Goal: Task Accomplishment & Management: Use online tool/utility

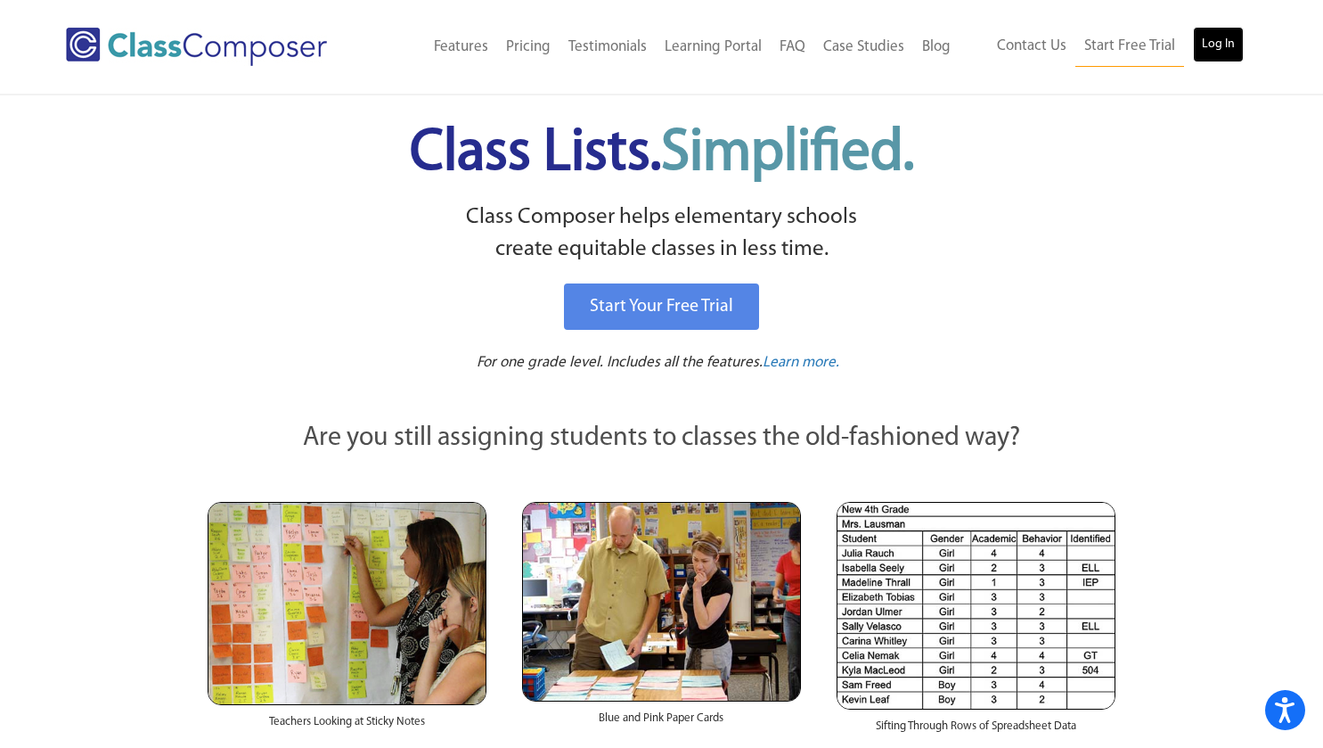
click at [1218, 40] on link "Log In" at bounding box center [1218, 45] width 51 height 36
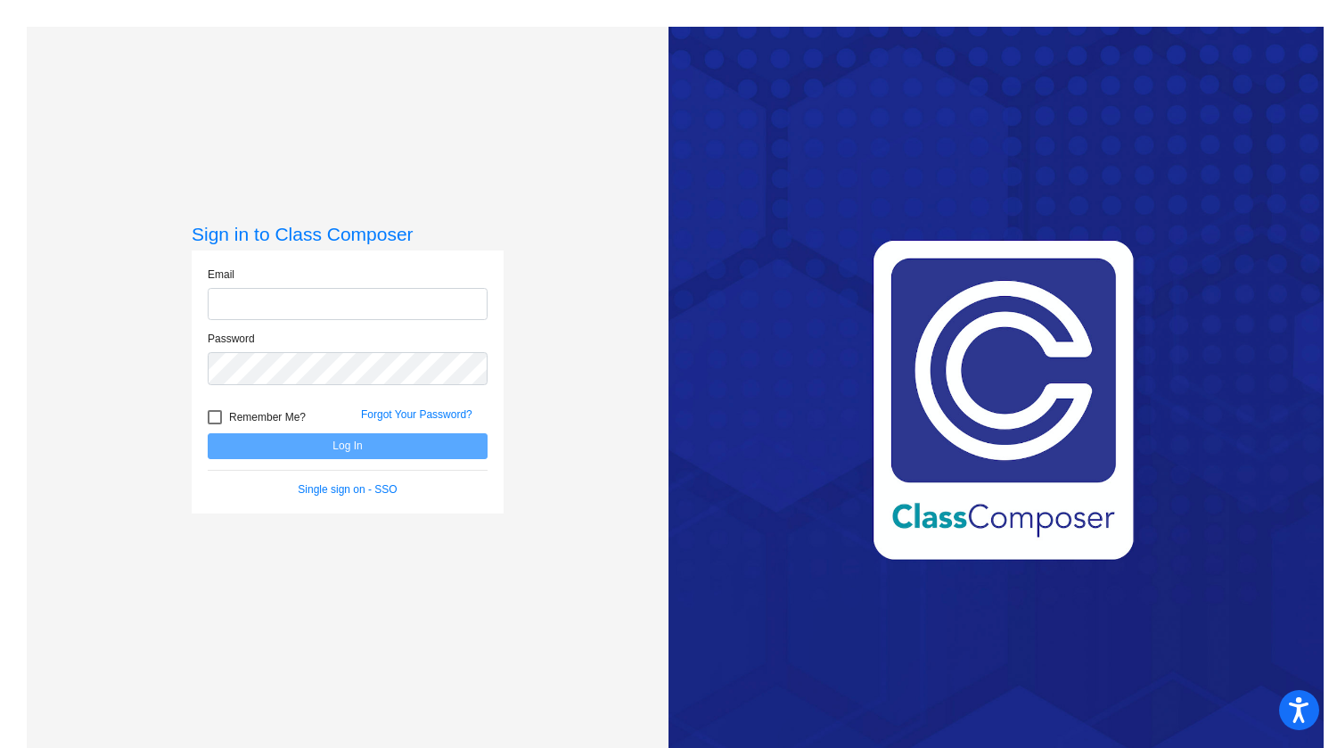
type input "shobson@millstone.k12.nj.us"
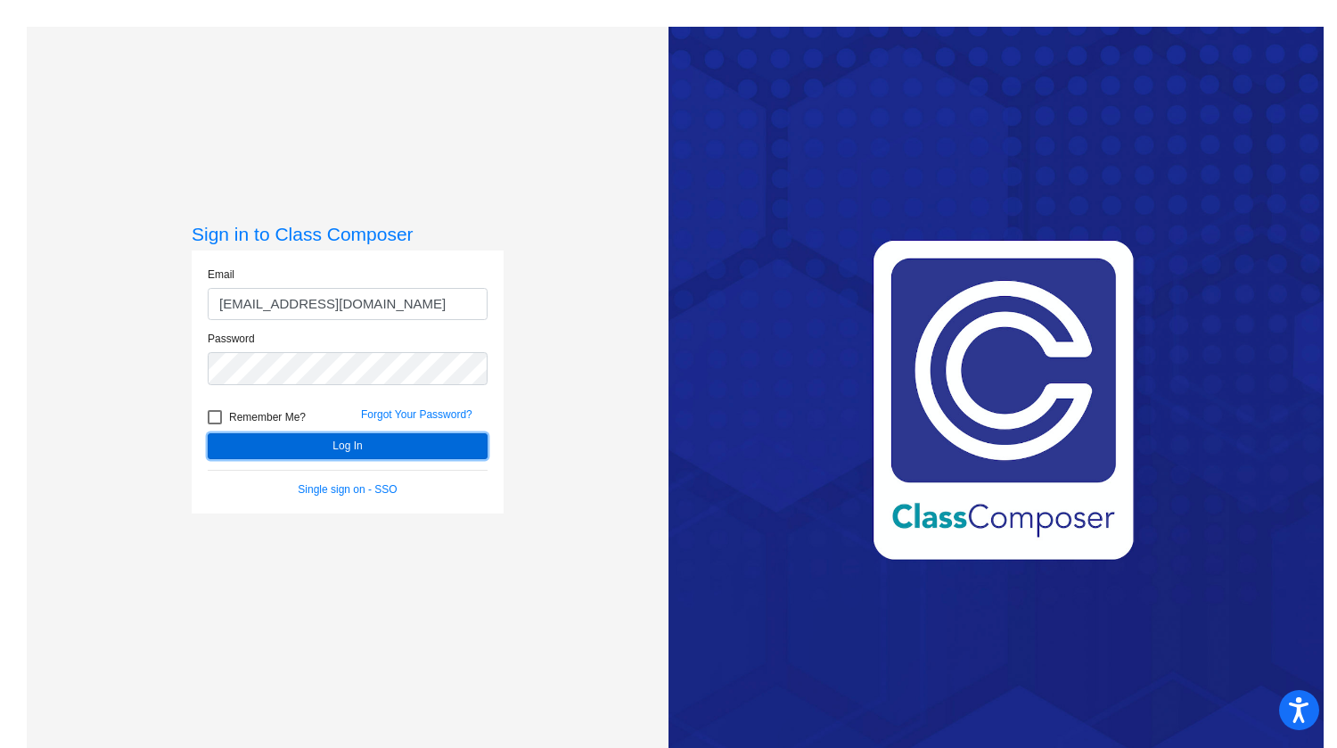
click at [359, 444] on button "Log In" at bounding box center [348, 446] width 280 height 26
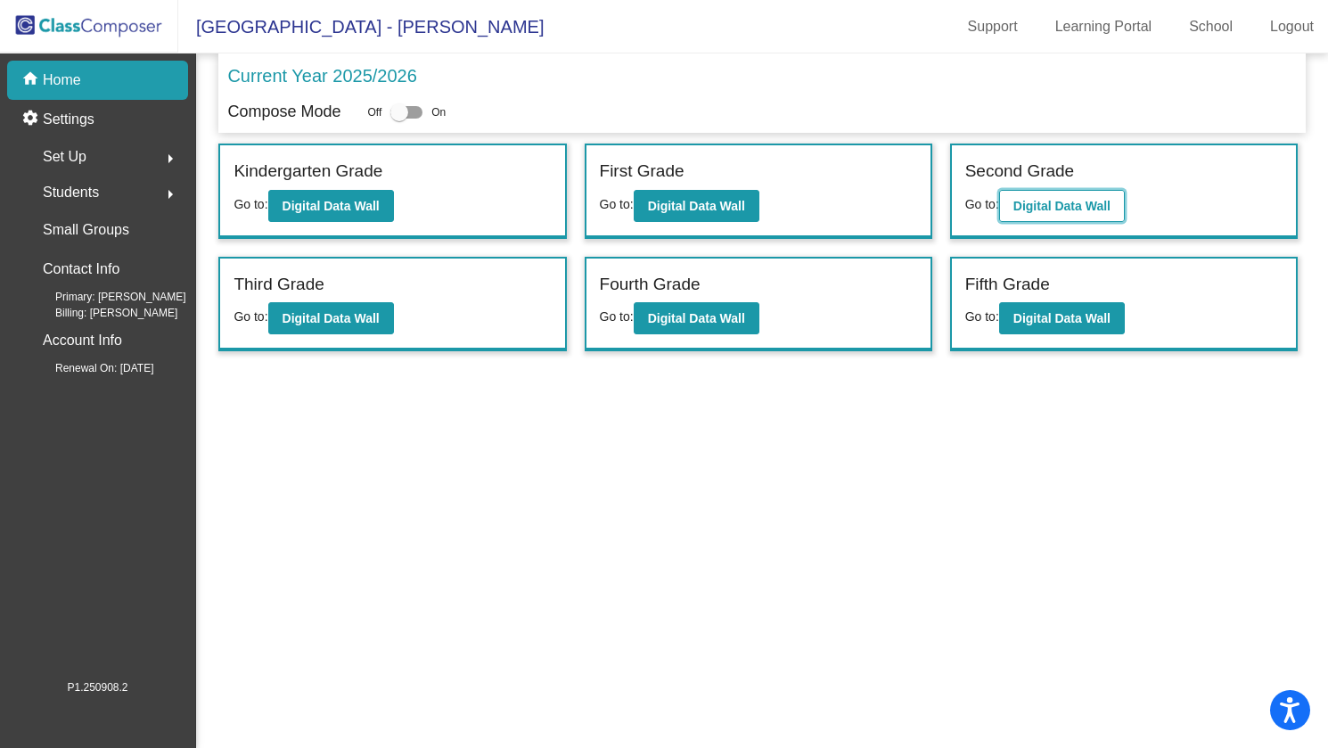
click at [1059, 199] on b "Digital Data Wall" at bounding box center [1061, 206] width 97 height 14
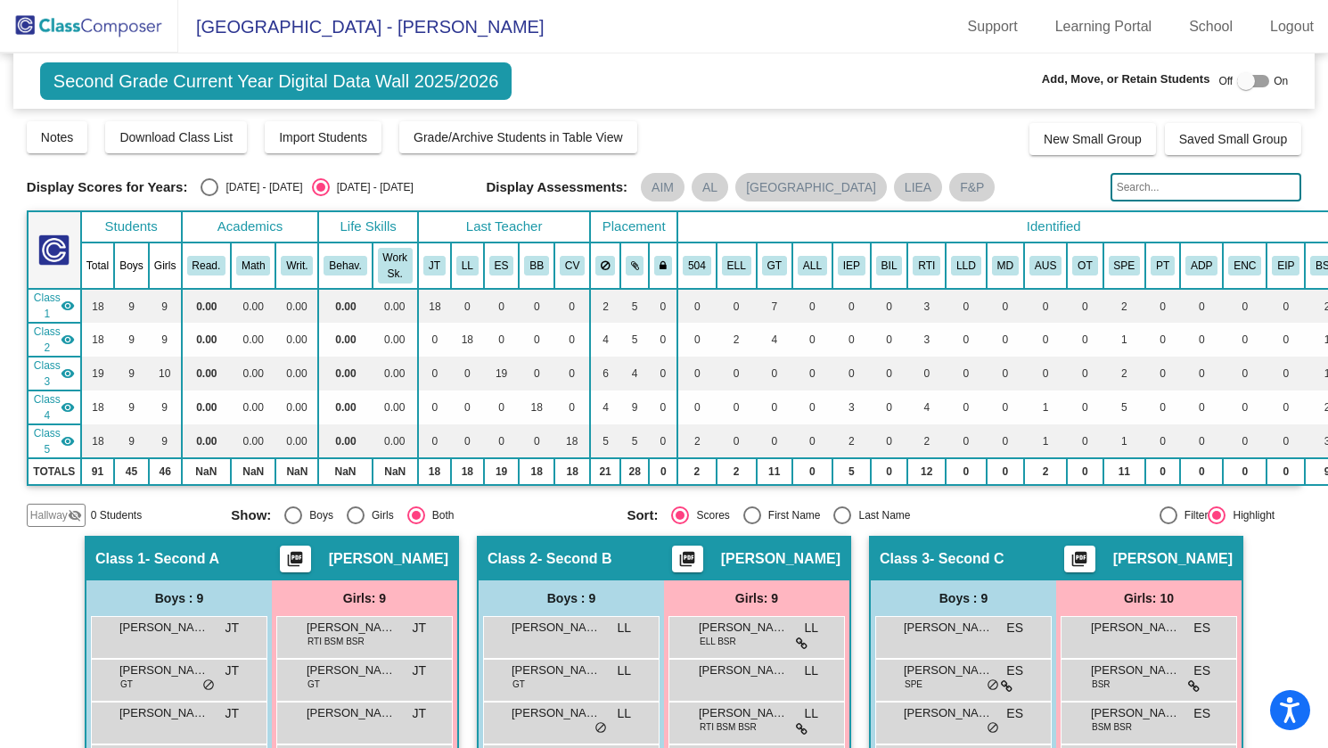
click at [214, 186] on div "Select an option" at bounding box center [210, 187] width 18 height 18
click at [209, 196] on input "2024 - 2025" at bounding box center [209, 196] width 1 height 1
radio input "true"
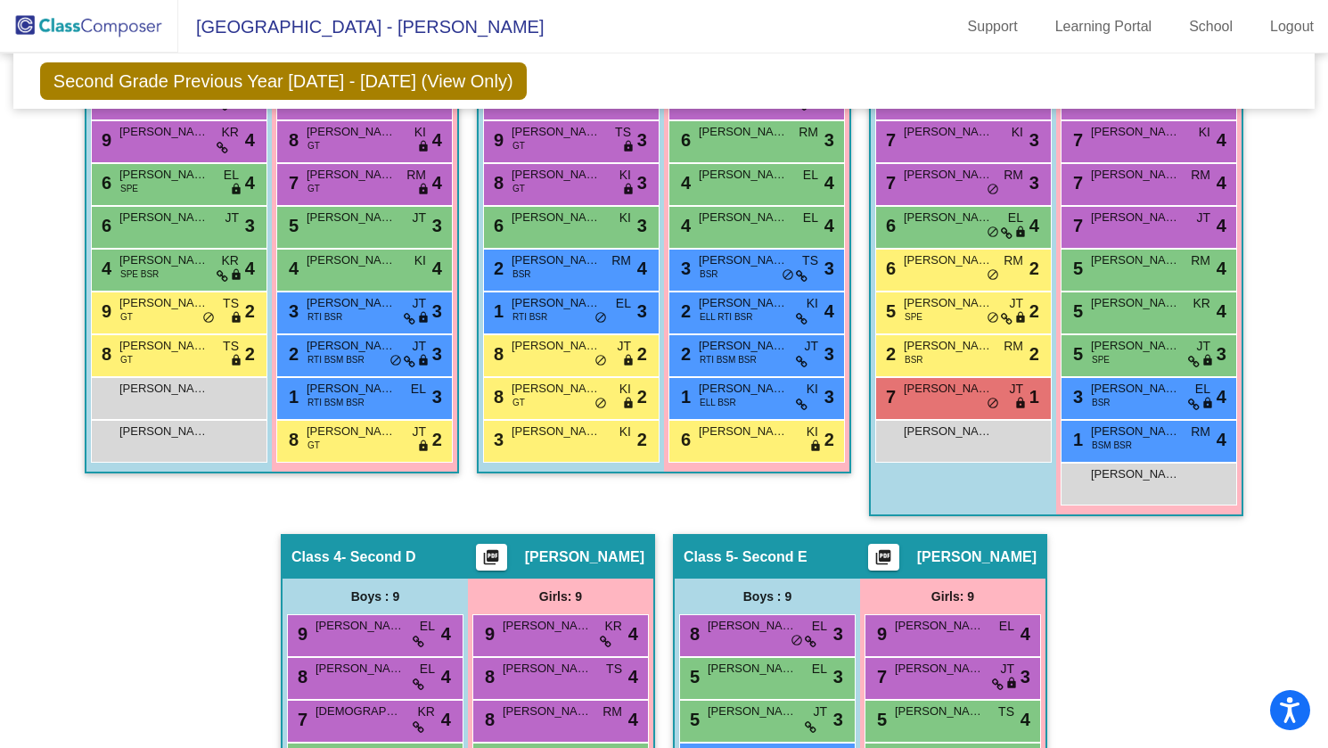
scroll to position [446, 0]
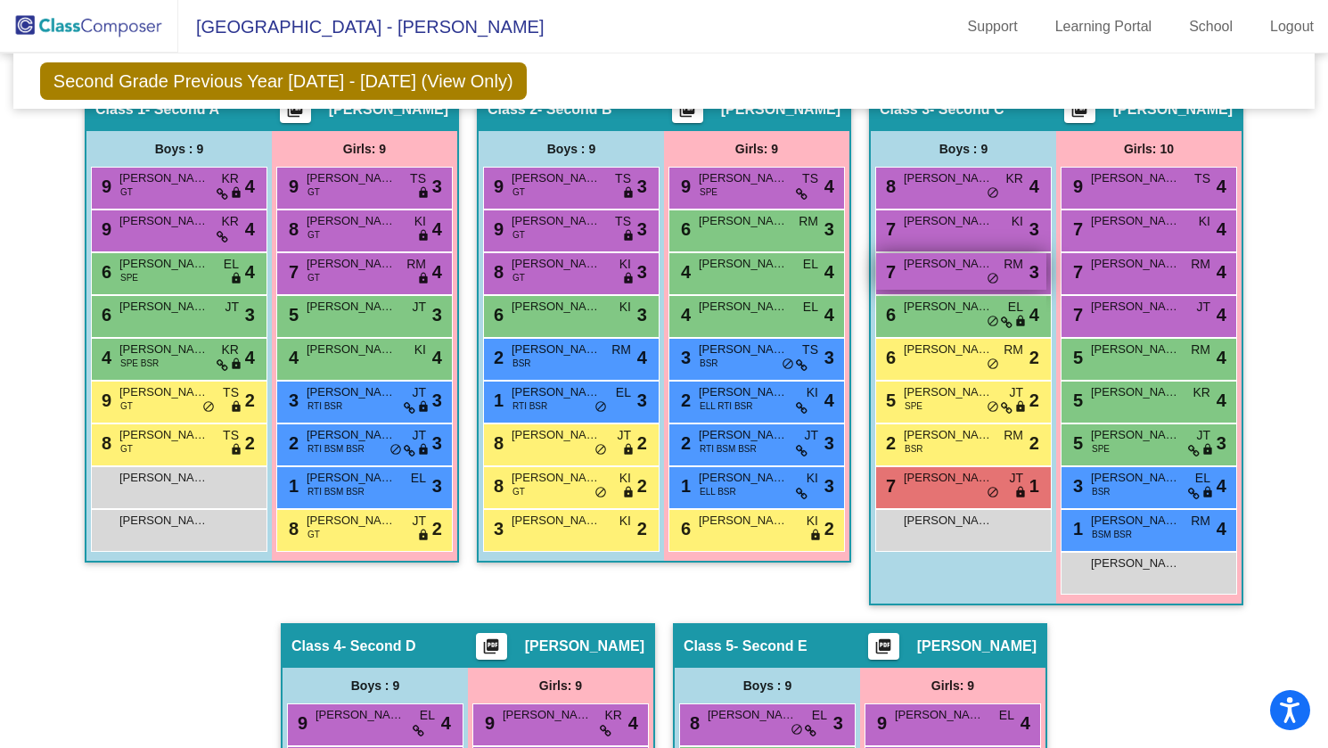
click at [987, 277] on span "do_not_disturb_alt" at bounding box center [992, 279] width 12 height 14
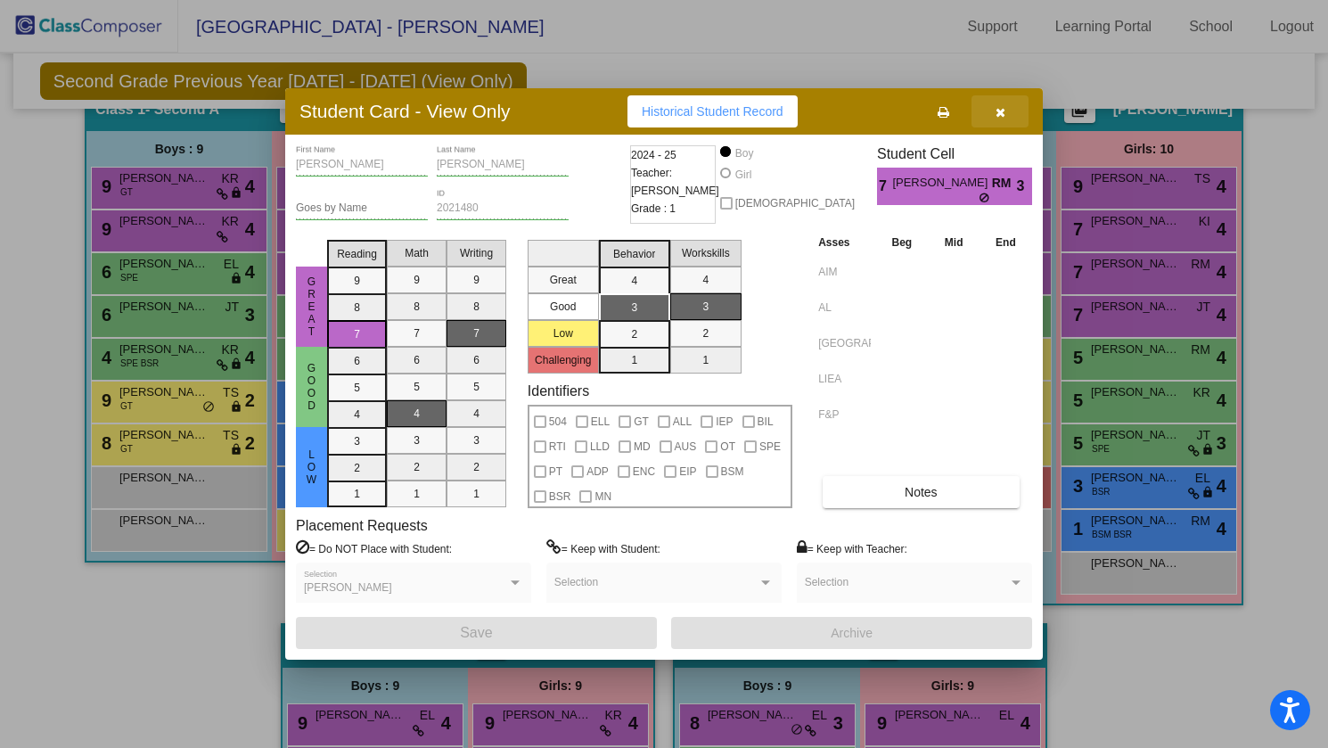
click at [998, 111] on icon "button" at bounding box center [1000, 112] width 10 height 12
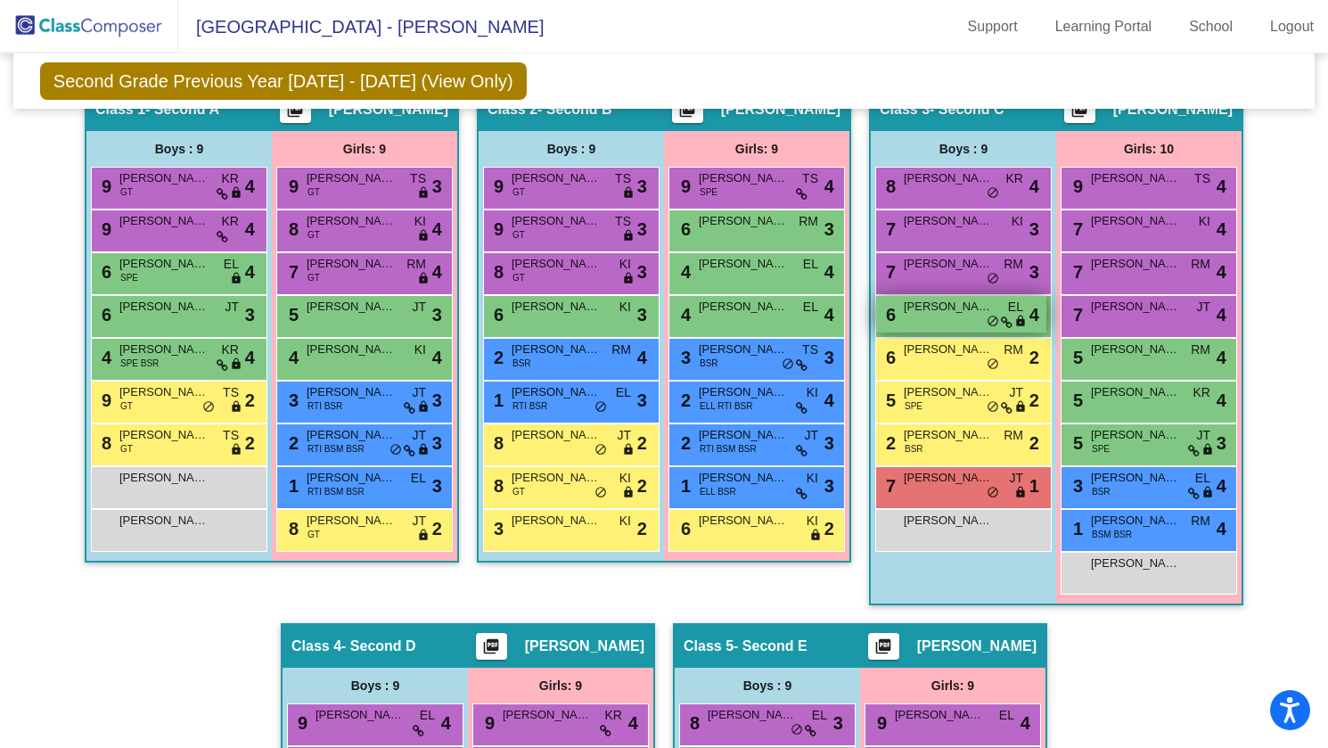
click at [987, 321] on span "do_not_disturb_alt" at bounding box center [992, 322] width 12 height 14
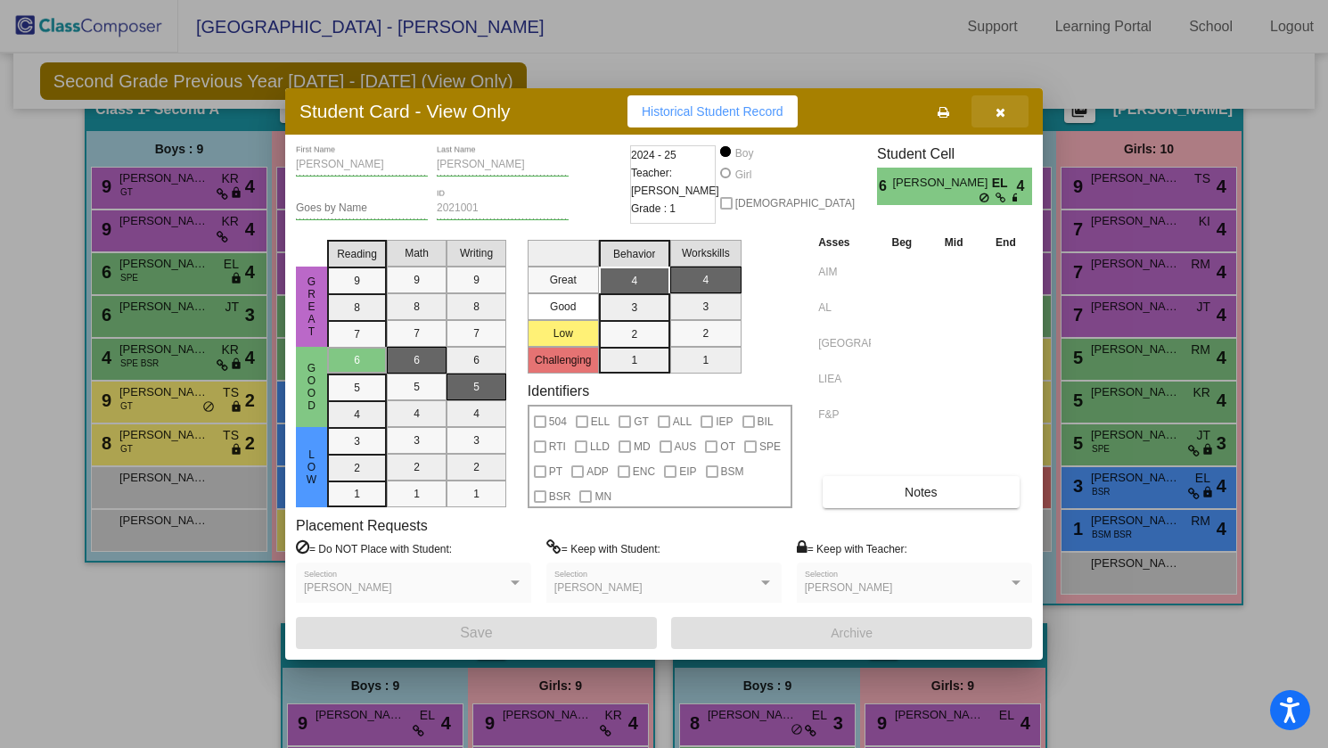
click at [998, 111] on icon "button" at bounding box center [1000, 112] width 10 height 12
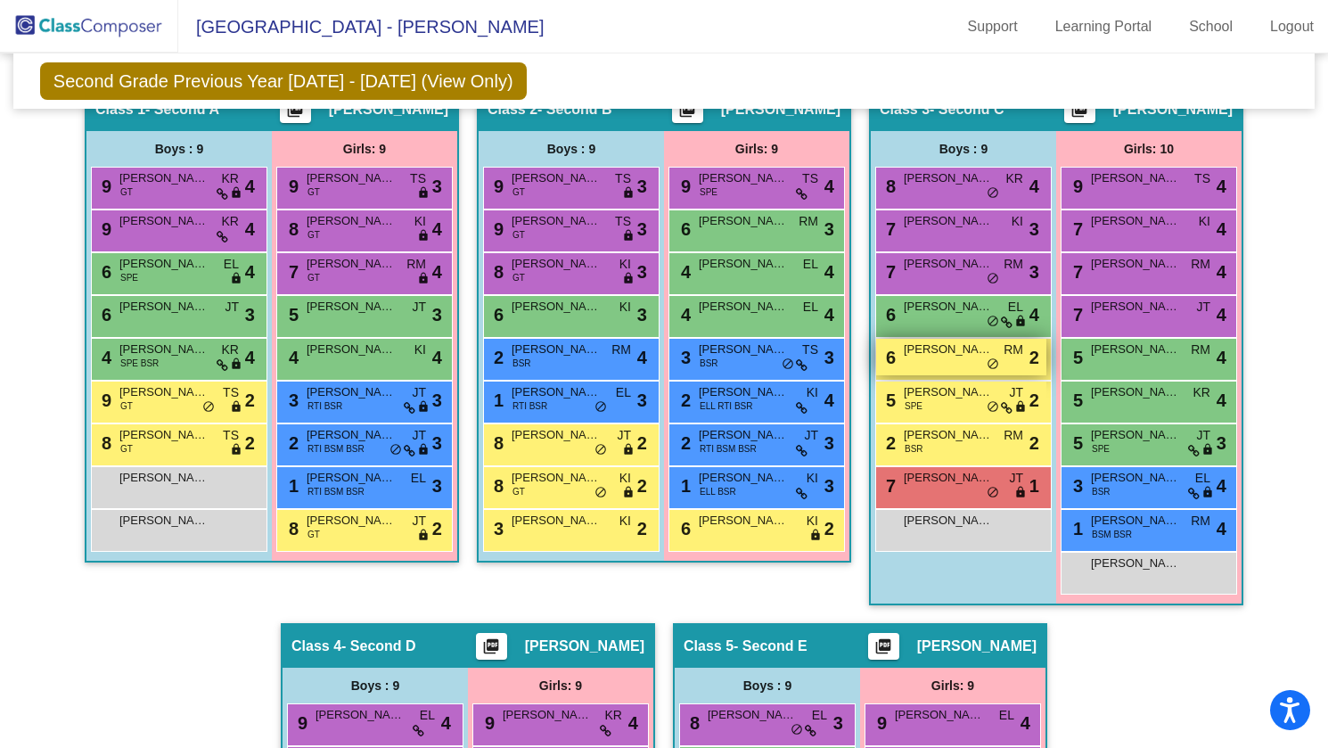
click at [956, 356] on span "Leif Siwiec" at bounding box center [948, 349] width 89 height 18
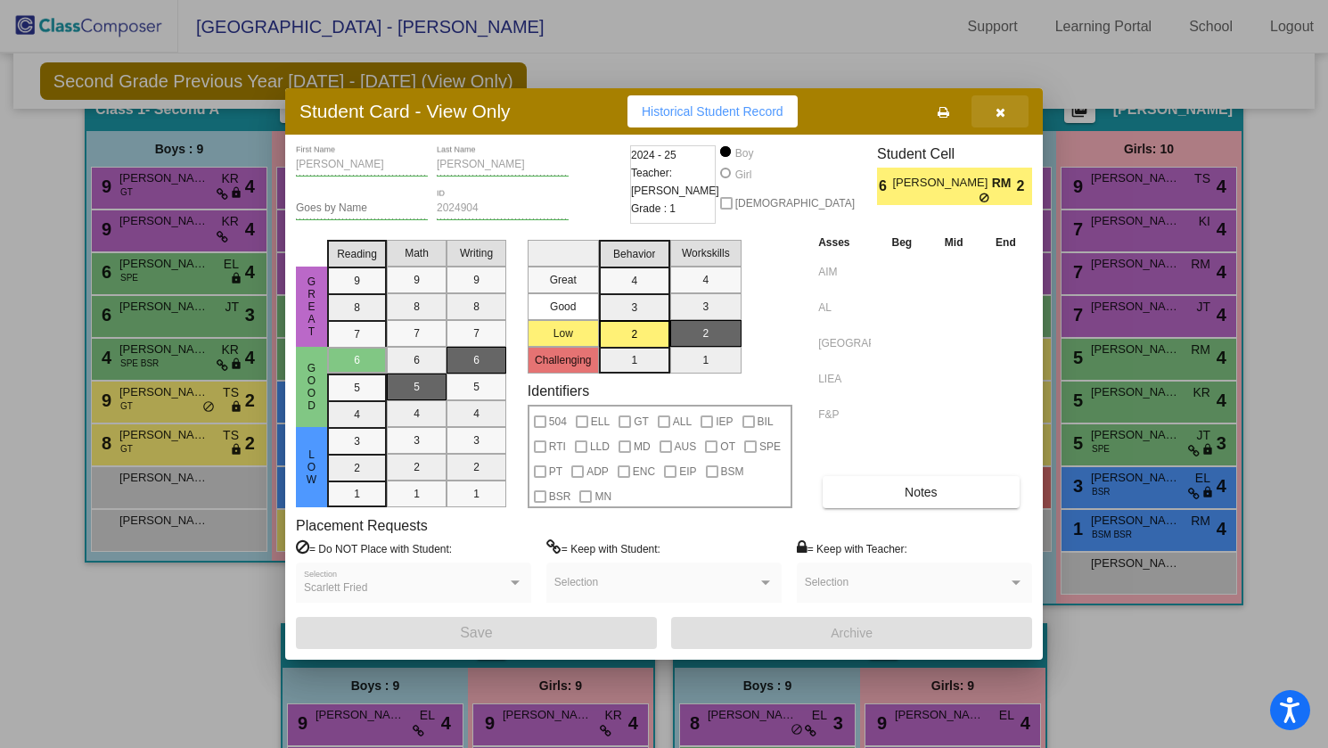
click at [1001, 108] on icon "button" at bounding box center [1000, 112] width 10 height 12
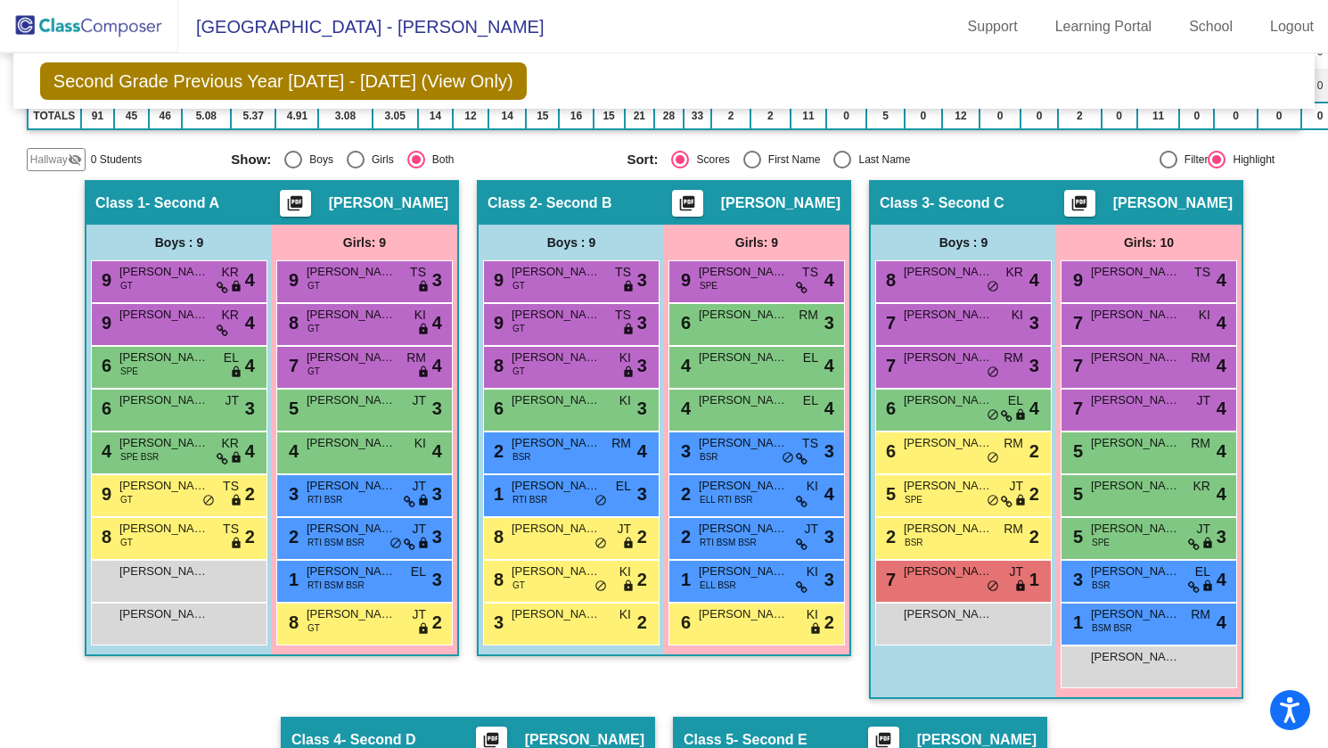
scroll to position [356, 0]
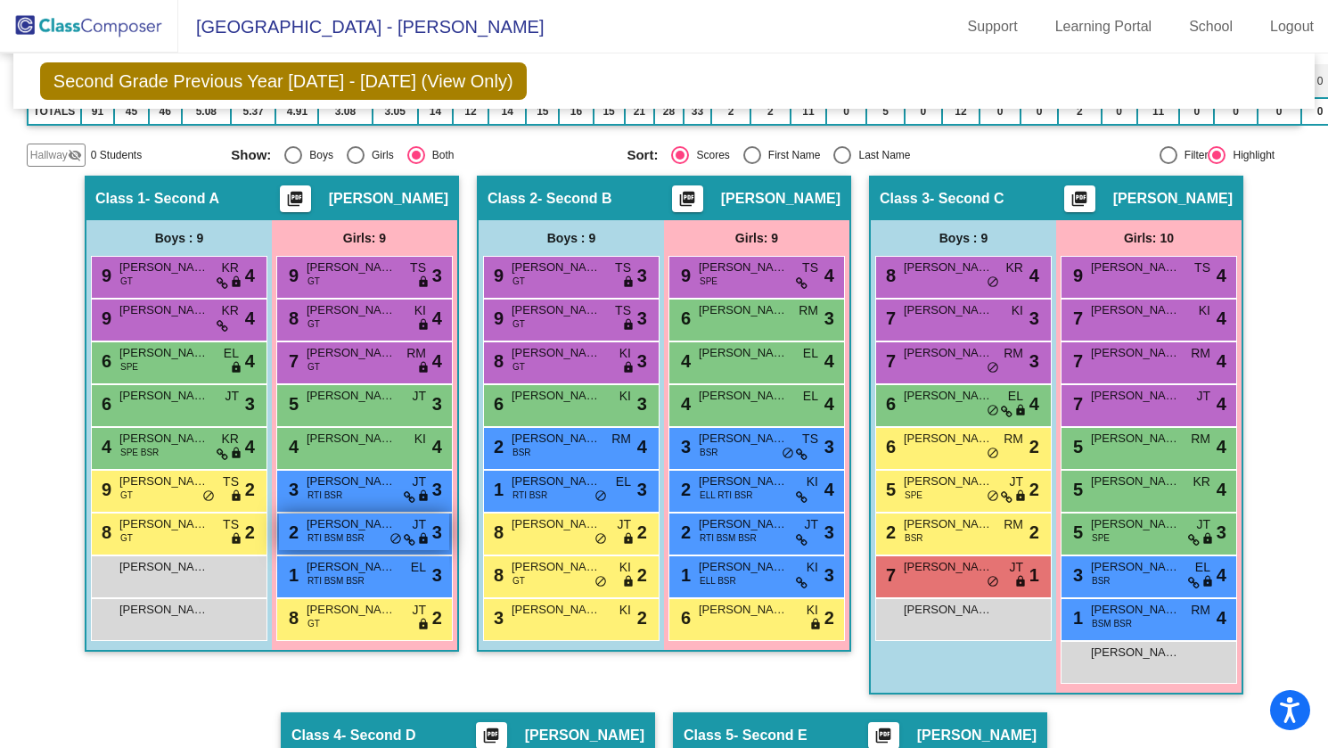
click at [365, 523] on span "Vaida Bond" at bounding box center [351, 524] width 89 height 18
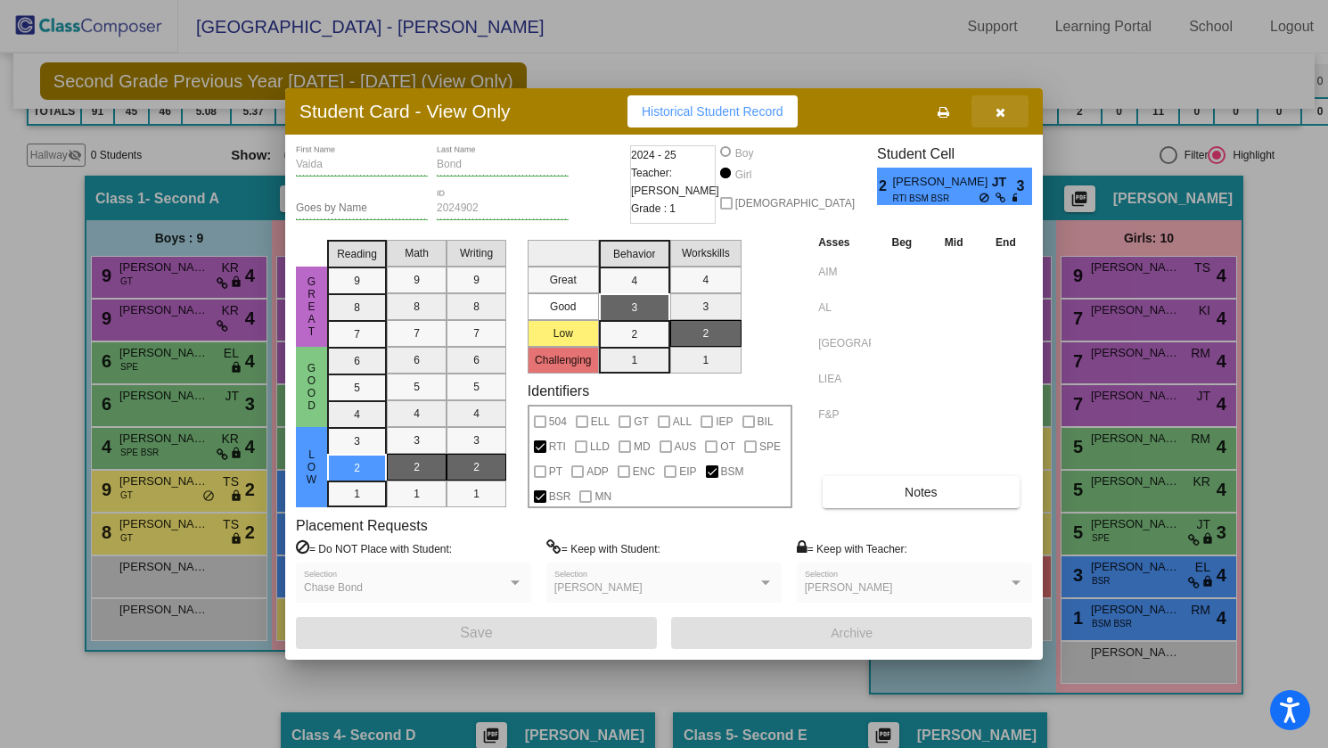
click at [998, 110] on icon "button" at bounding box center [1000, 112] width 10 height 12
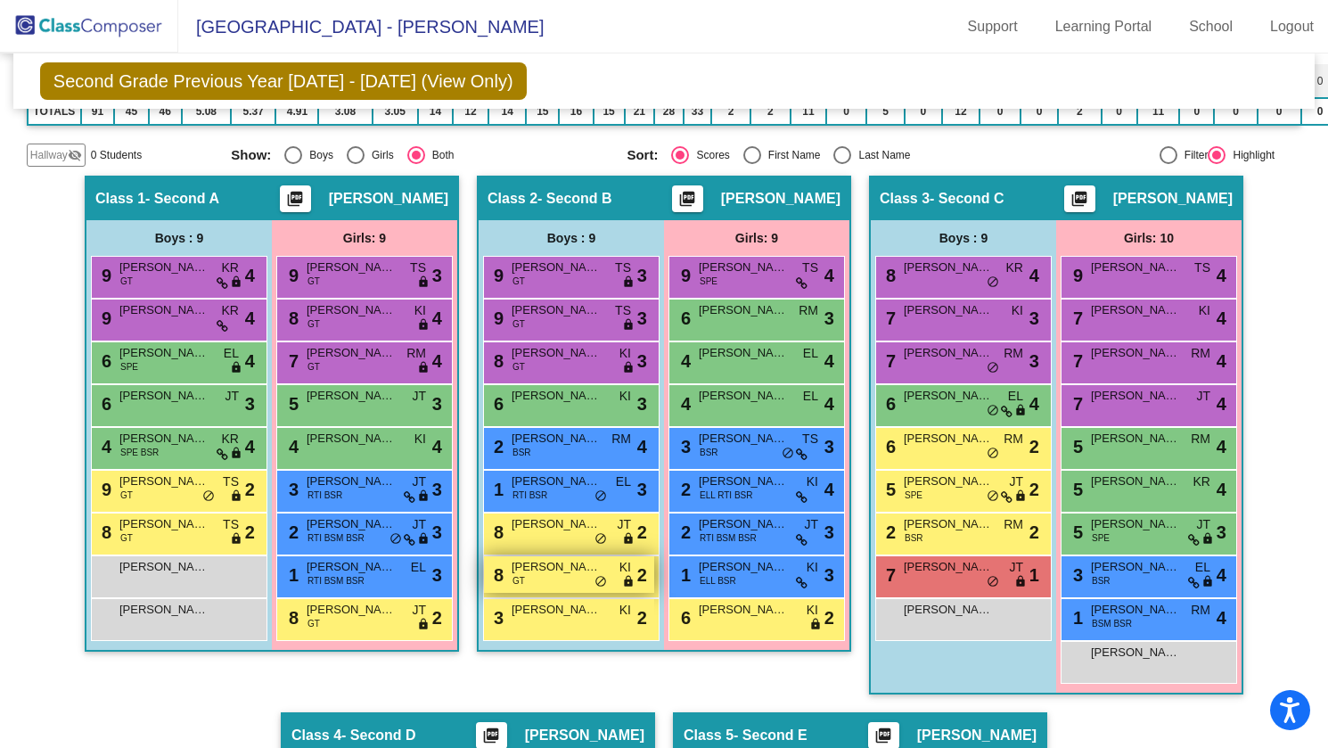
click at [596, 577] on span "do_not_disturb_alt" at bounding box center [600, 582] width 12 height 14
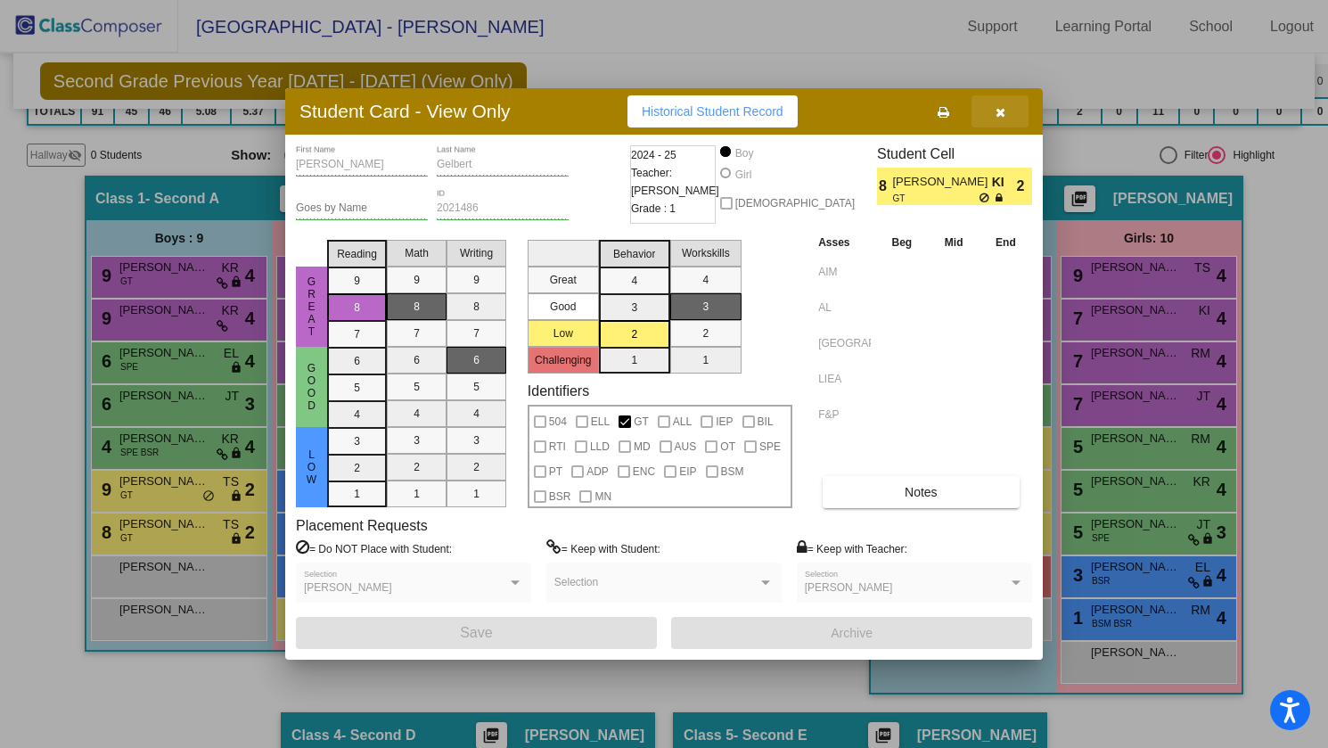
click at [1000, 109] on icon "button" at bounding box center [1000, 112] width 10 height 12
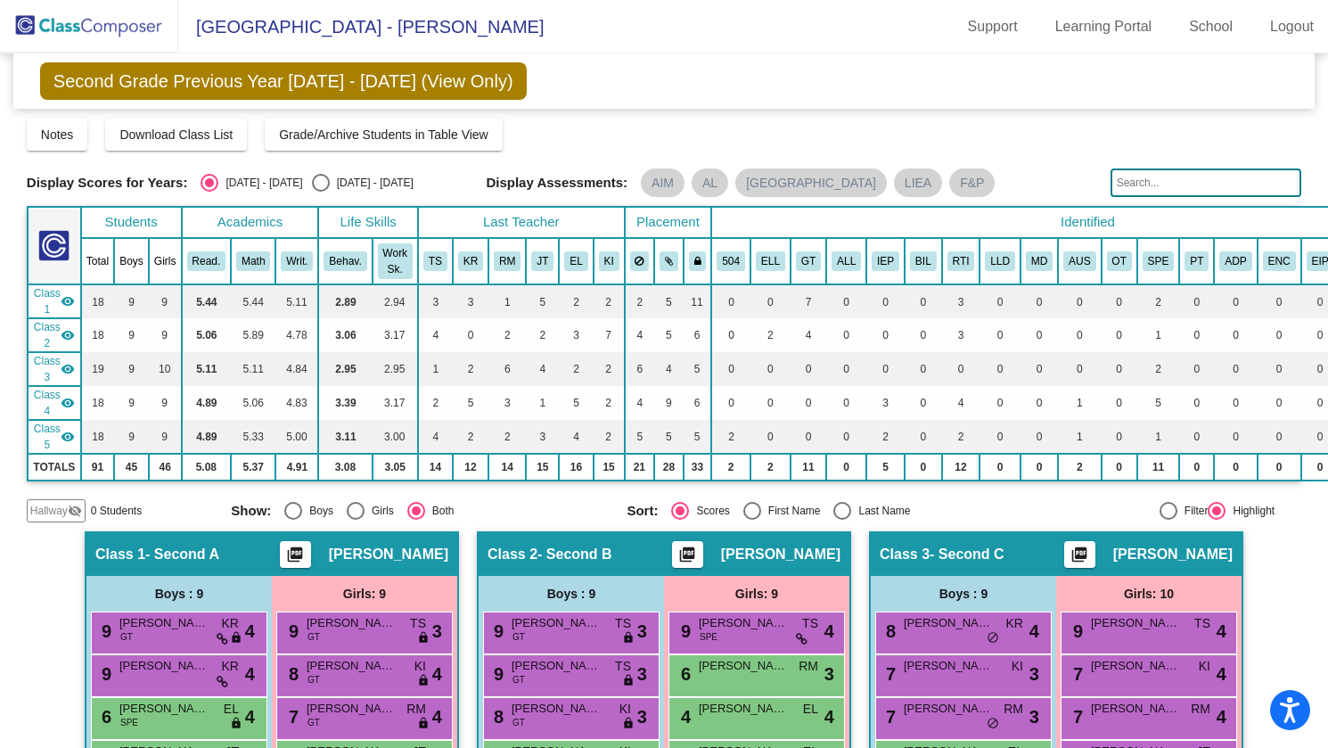
scroll to position [0, 0]
